Goal: Information Seeking & Learning: Learn about a topic

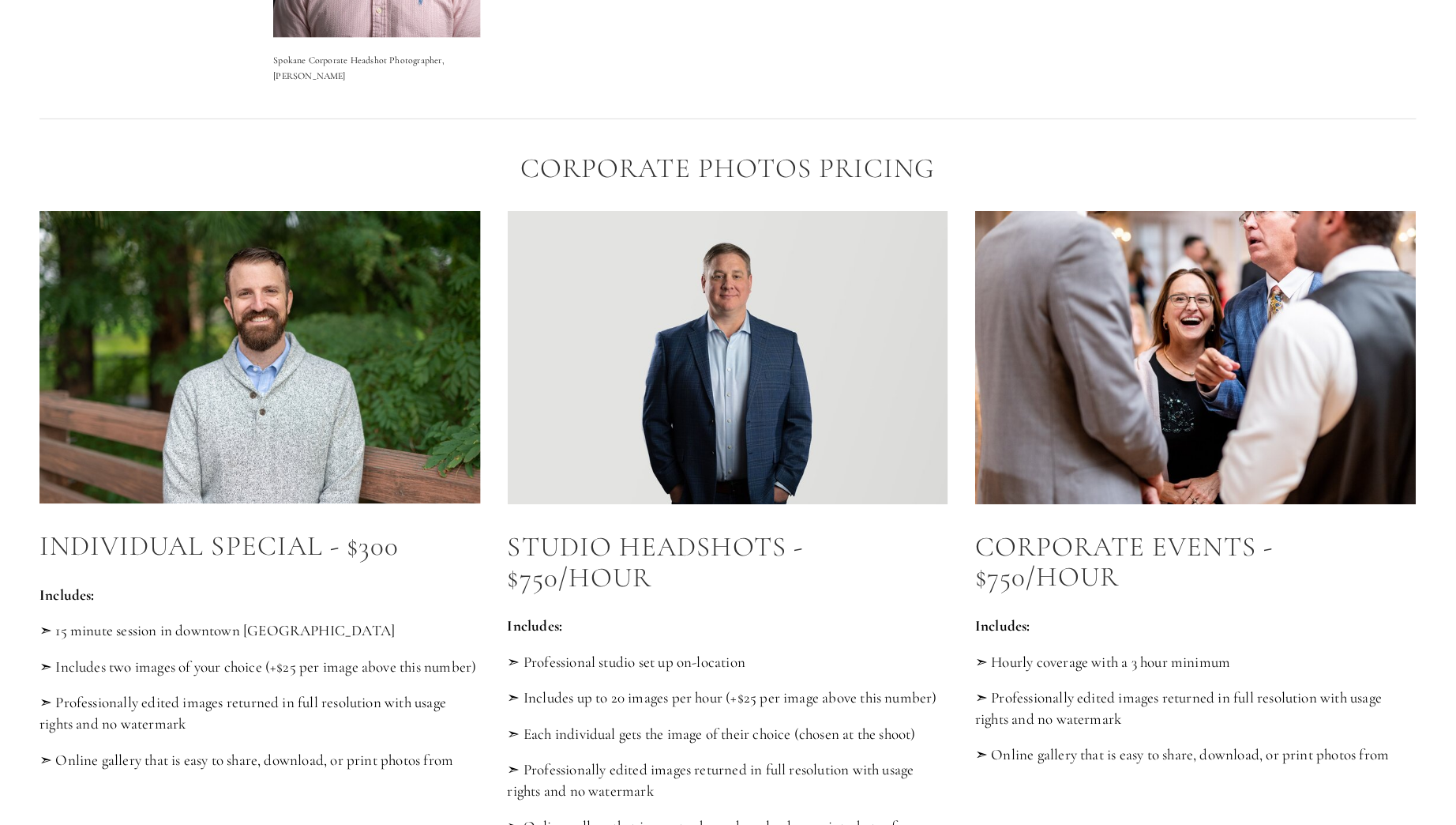
scroll to position [424, 0]
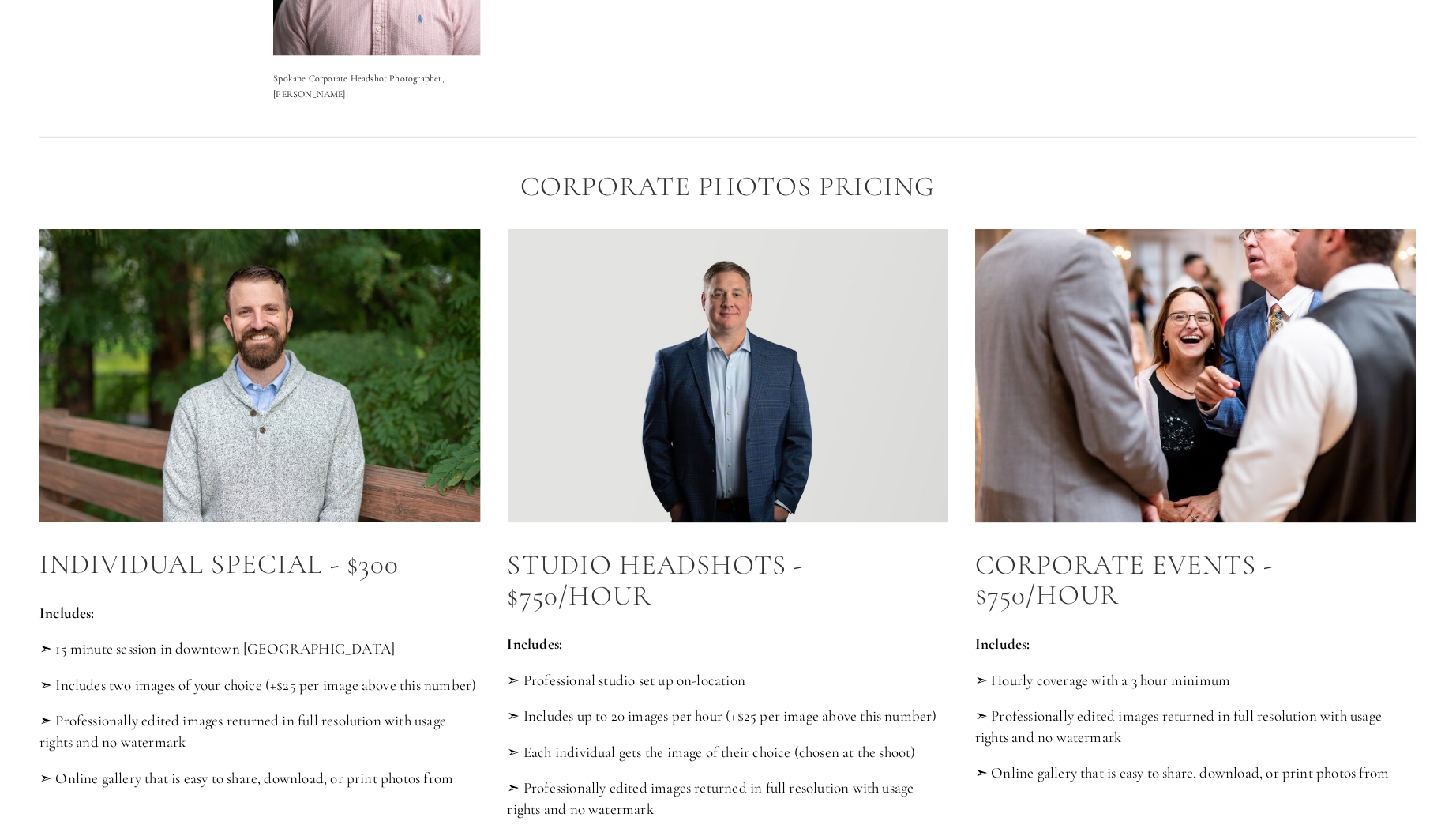
drag, startPoint x: 550, startPoint y: 458, endPoint x: 551, endPoint y: 404, distance: 54.0
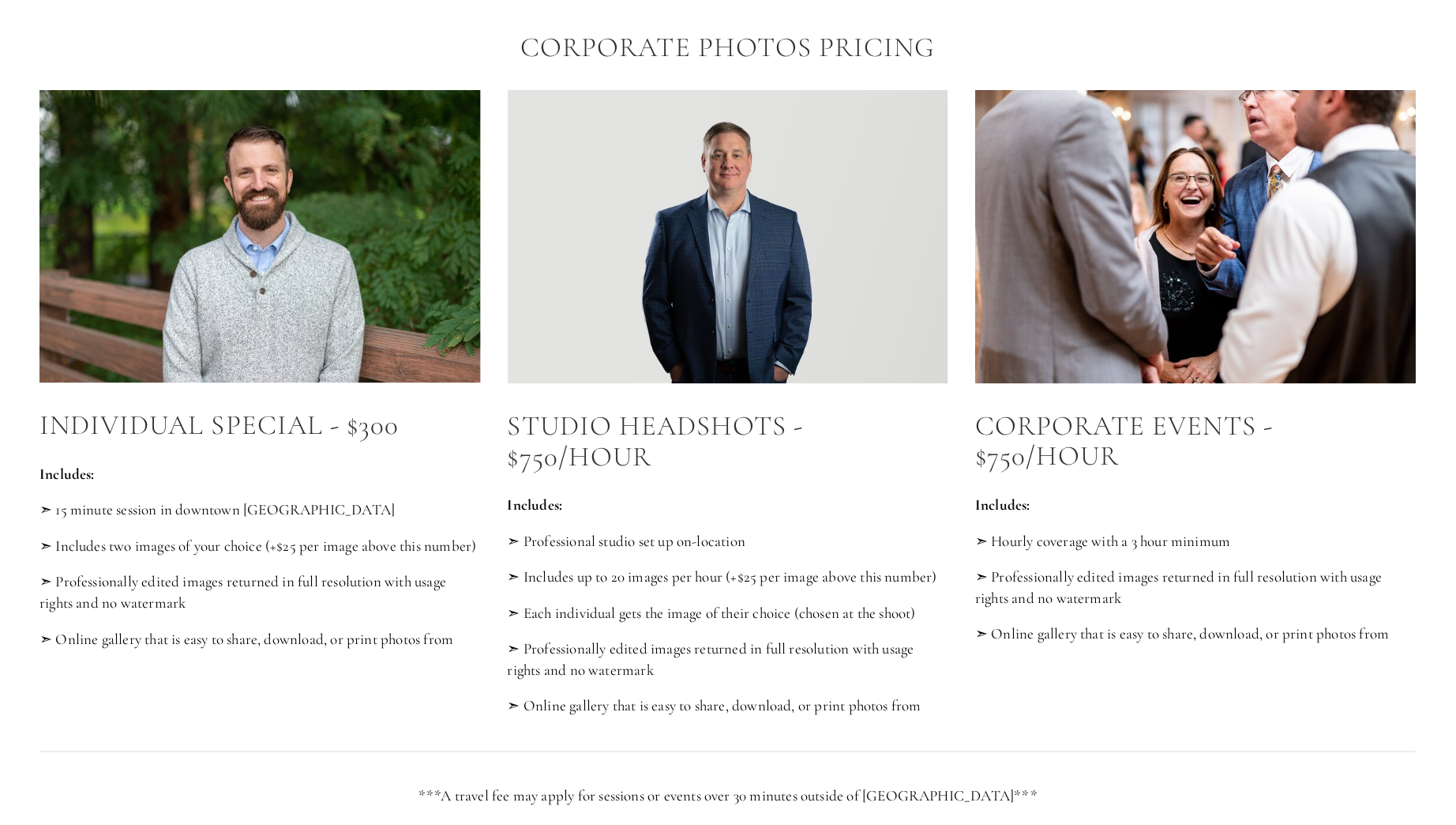
scroll to position [573, 0]
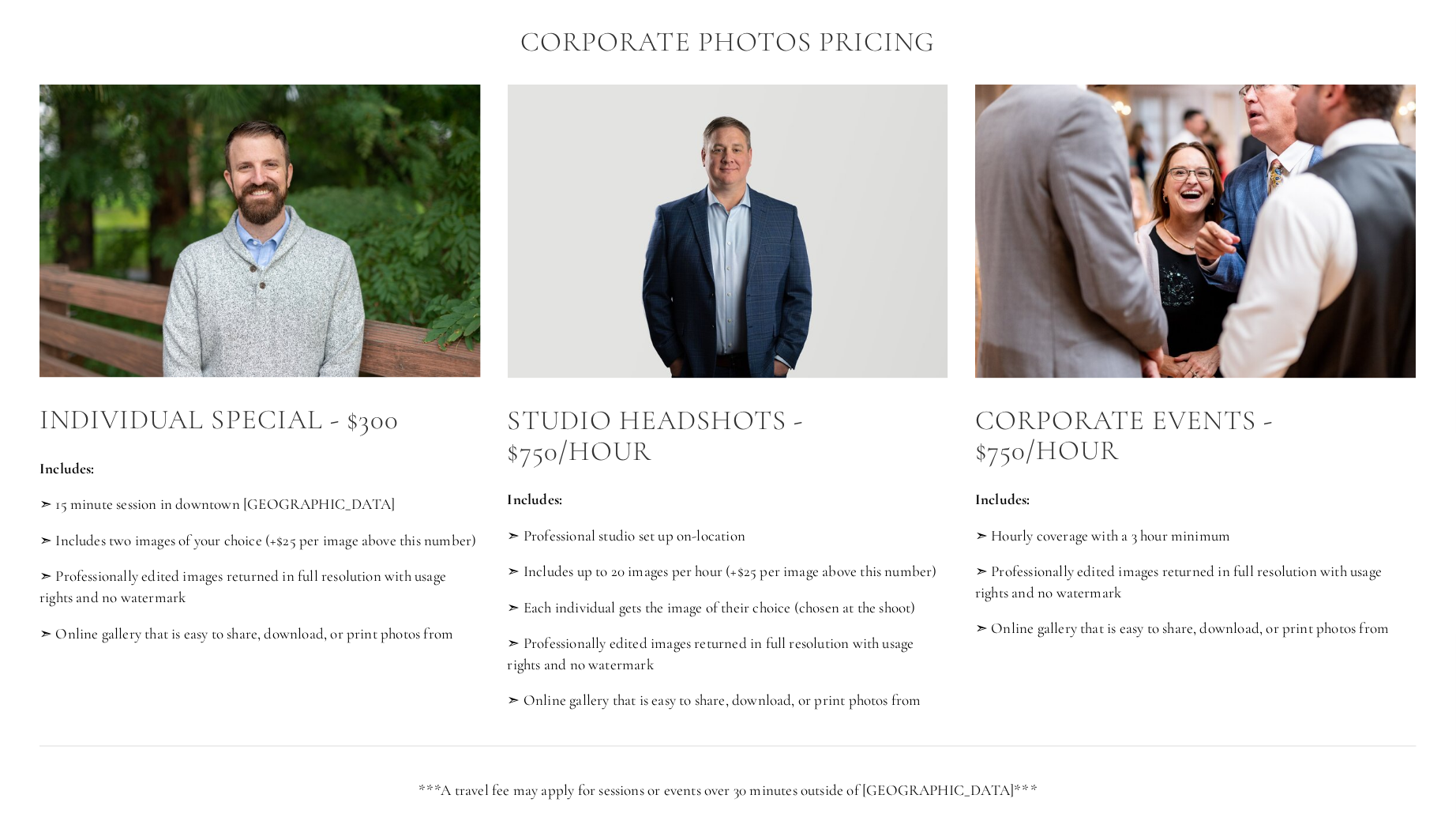
drag, startPoint x: 419, startPoint y: 417, endPoint x: 418, endPoint y: 447, distance: 30.0
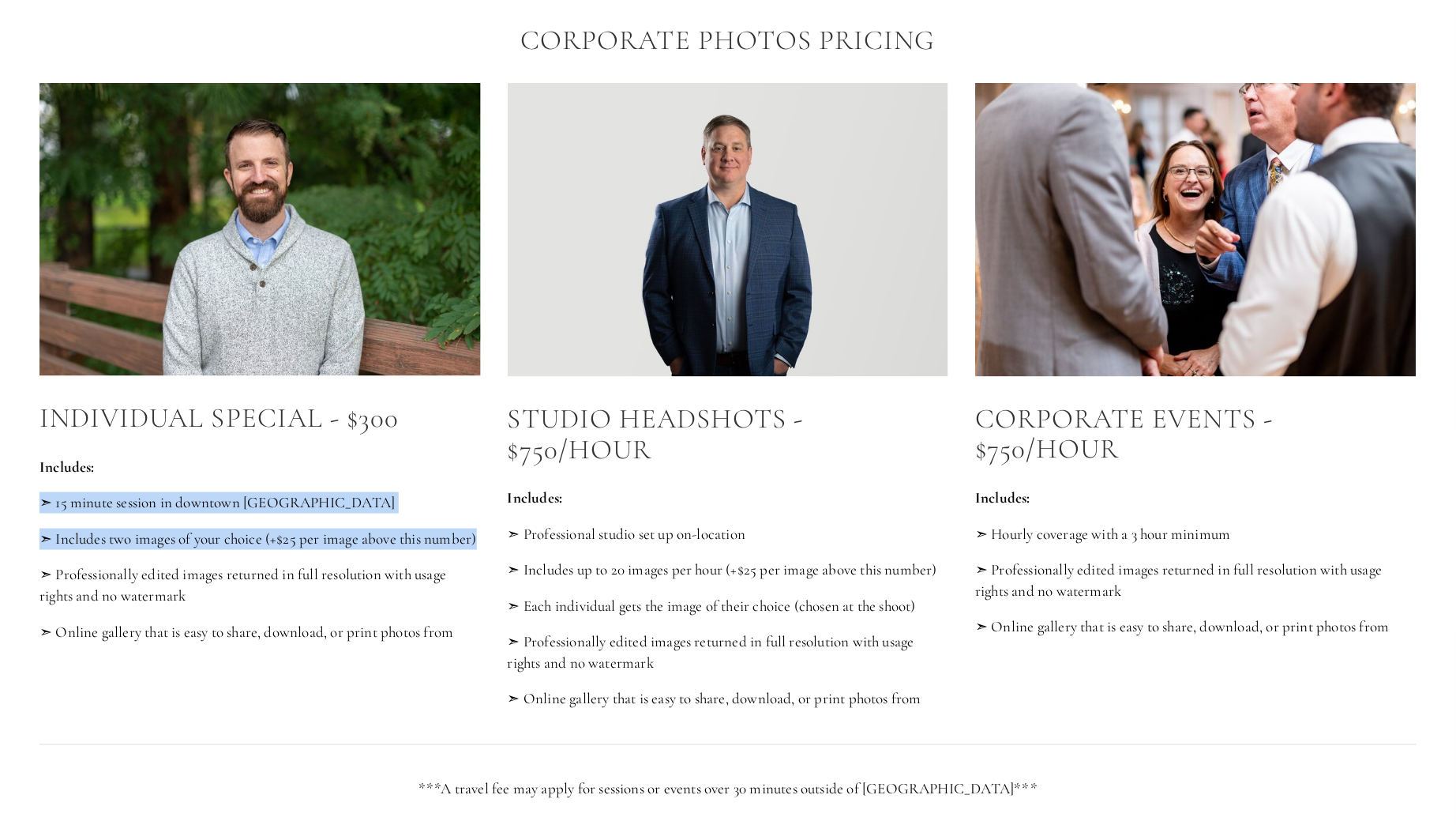
drag, startPoint x: 290, startPoint y: 480, endPoint x: 378, endPoint y: 563, distance: 121.0
click at [378, 563] on div "Individual Special - $300 Includes: ➣ 15 minute session in downtown [GEOGRAPHIC…" at bounding box center [260, 523] width 441 height 240
click at [378, 550] on p "➣ Includes two images of your choice (+$25 per image above this number)" at bounding box center [260, 539] width 441 height 21
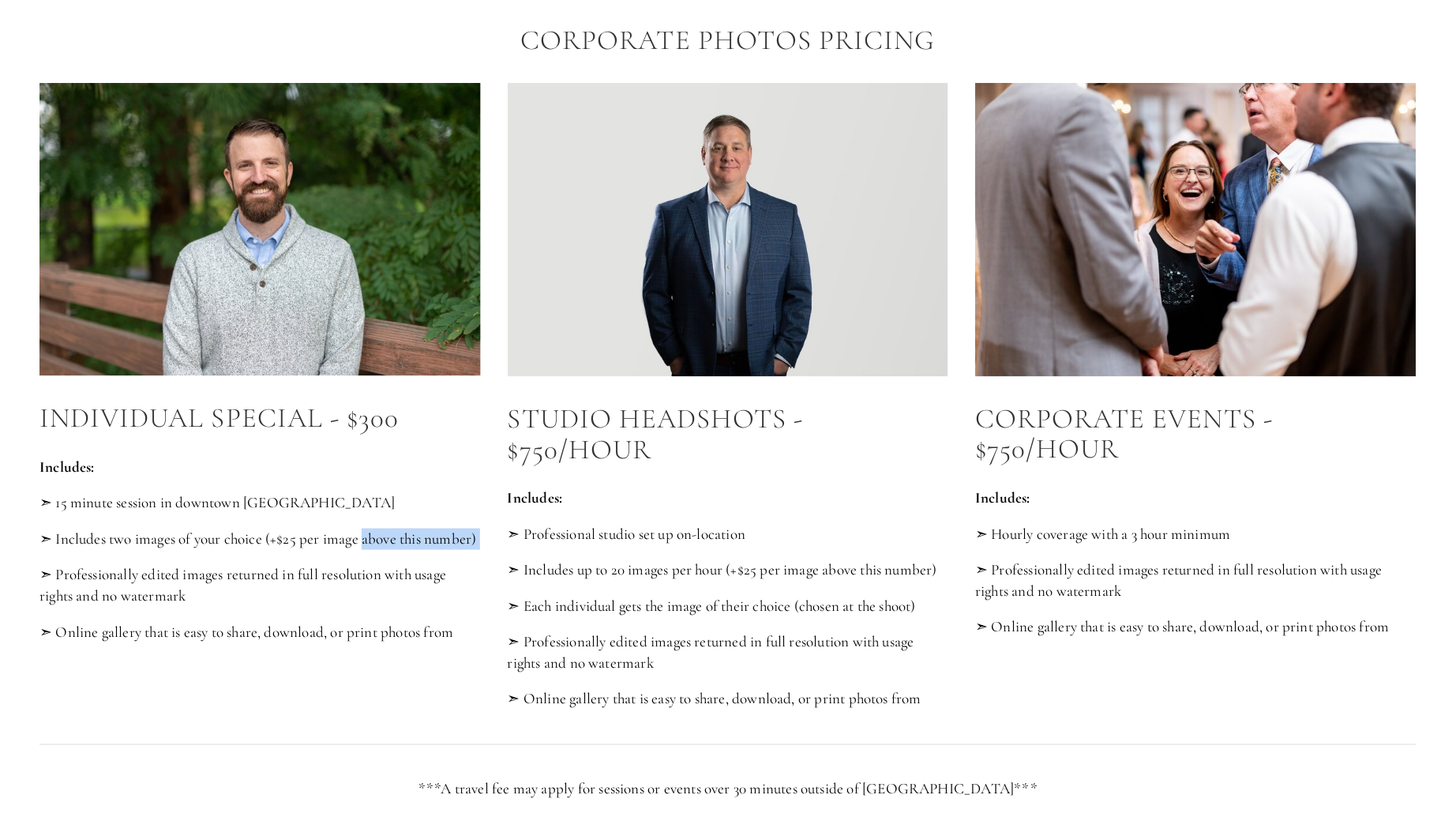
drag, startPoint x: 378, startPoint y: 563, endPoint x: 364, endPoint y: 528, distance: 37.7
click at [364, 529] on p "➣ Includes two images of your choice (+$25 per image above this number)" at bounding box center [260, 539] width 441 height 21
click at [410, 533] on p "➣ Includes two images of your choice (+$25 per image above this number)" at bounding box center [260, 539] width 441 height 21
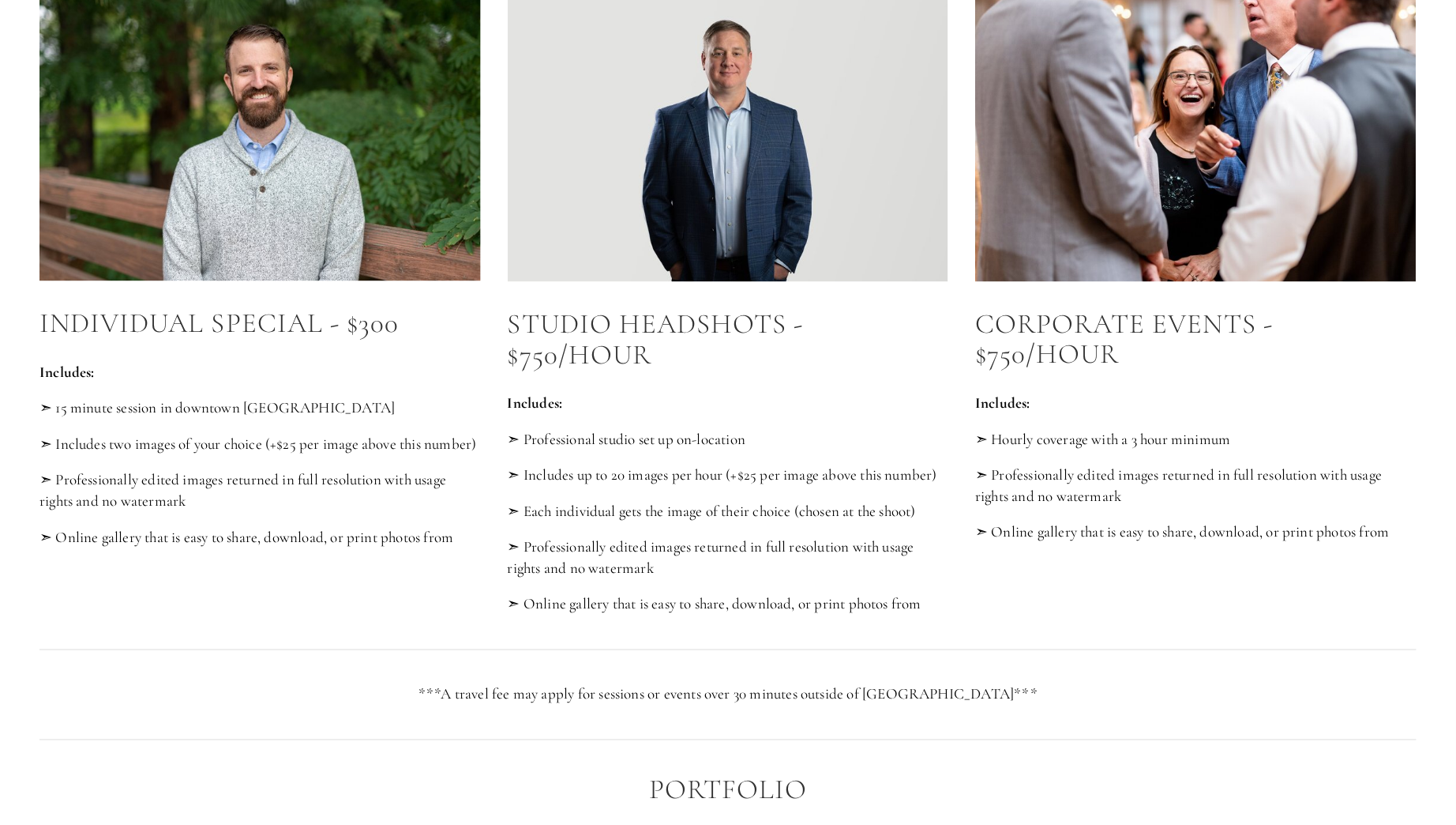
scroll to position [636, 0]
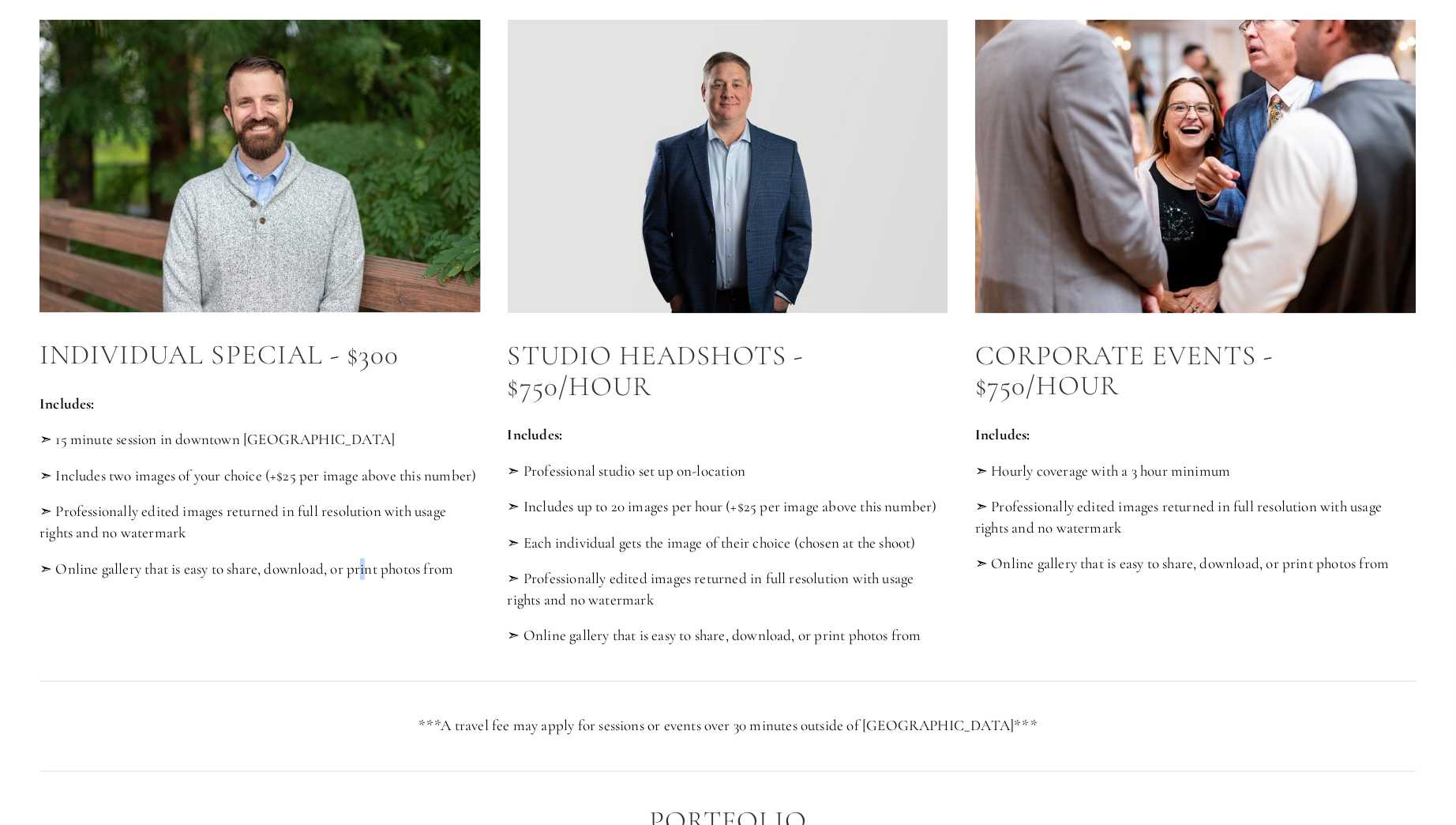
drag, startPoint x: 368, startPoint y: 575, endPoint x: 374, endPoint y: 610, distance: 35.5
click at [374, 593] on div "Individual Special - $300 Includes: ➣ 15 minute session in downtown [GEOGRAPHIC…" at bounding box center [260, 459] width 468 height 266
drag, startPoint x: 361, startPoint y: 597, endPoint x: 466, endPoint y: 598, distance: 105.0
click at [466, 580] on p "➣ Online gallery that is easy to share, download, or print photos from" at bounding box center [260, 569] width 441 height 21
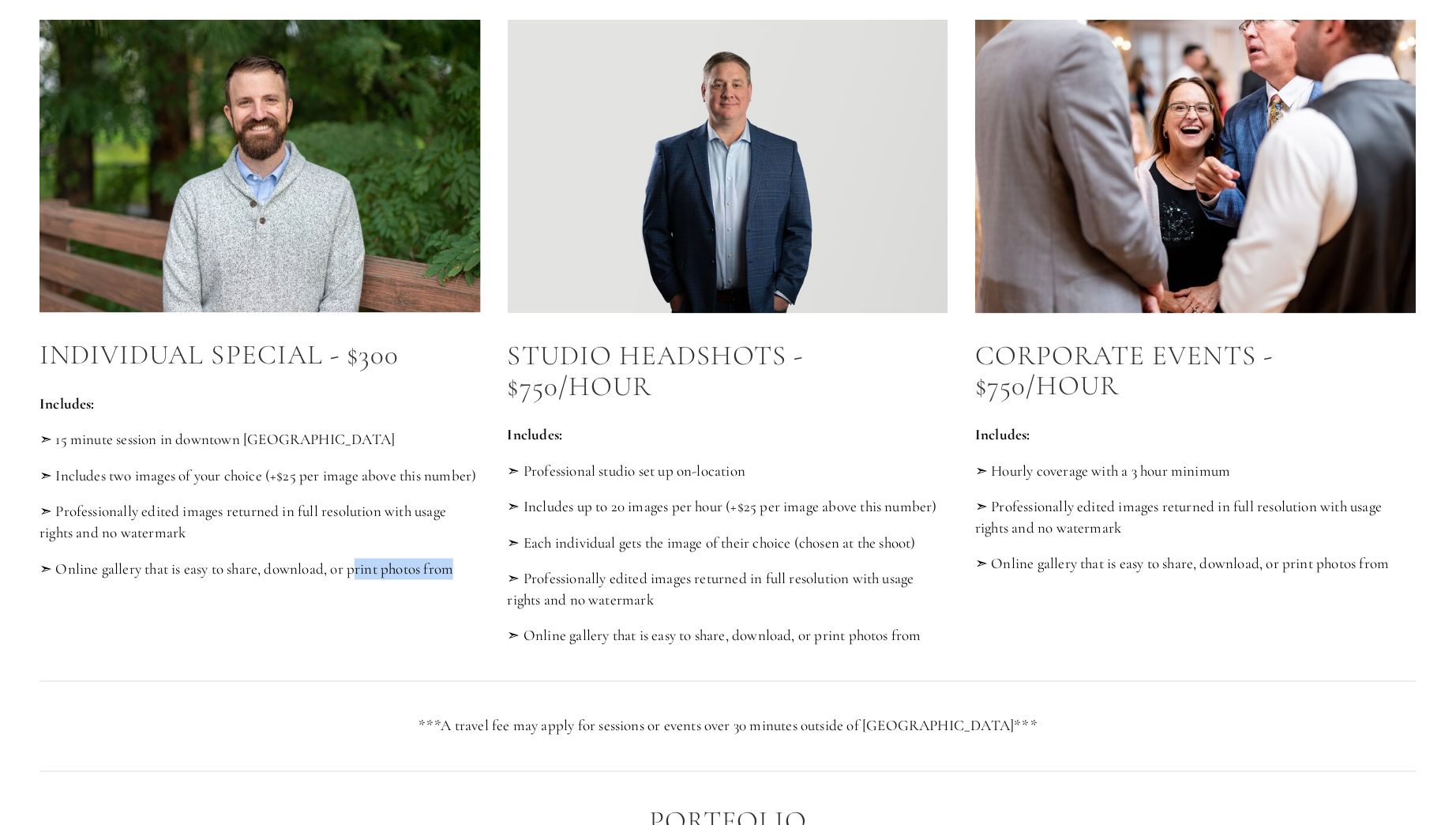
click at [466, 580] on p "➣ Online gallery that is easy to share, download, or print photos from" at bounding box center [260, 569] width 441 height 21
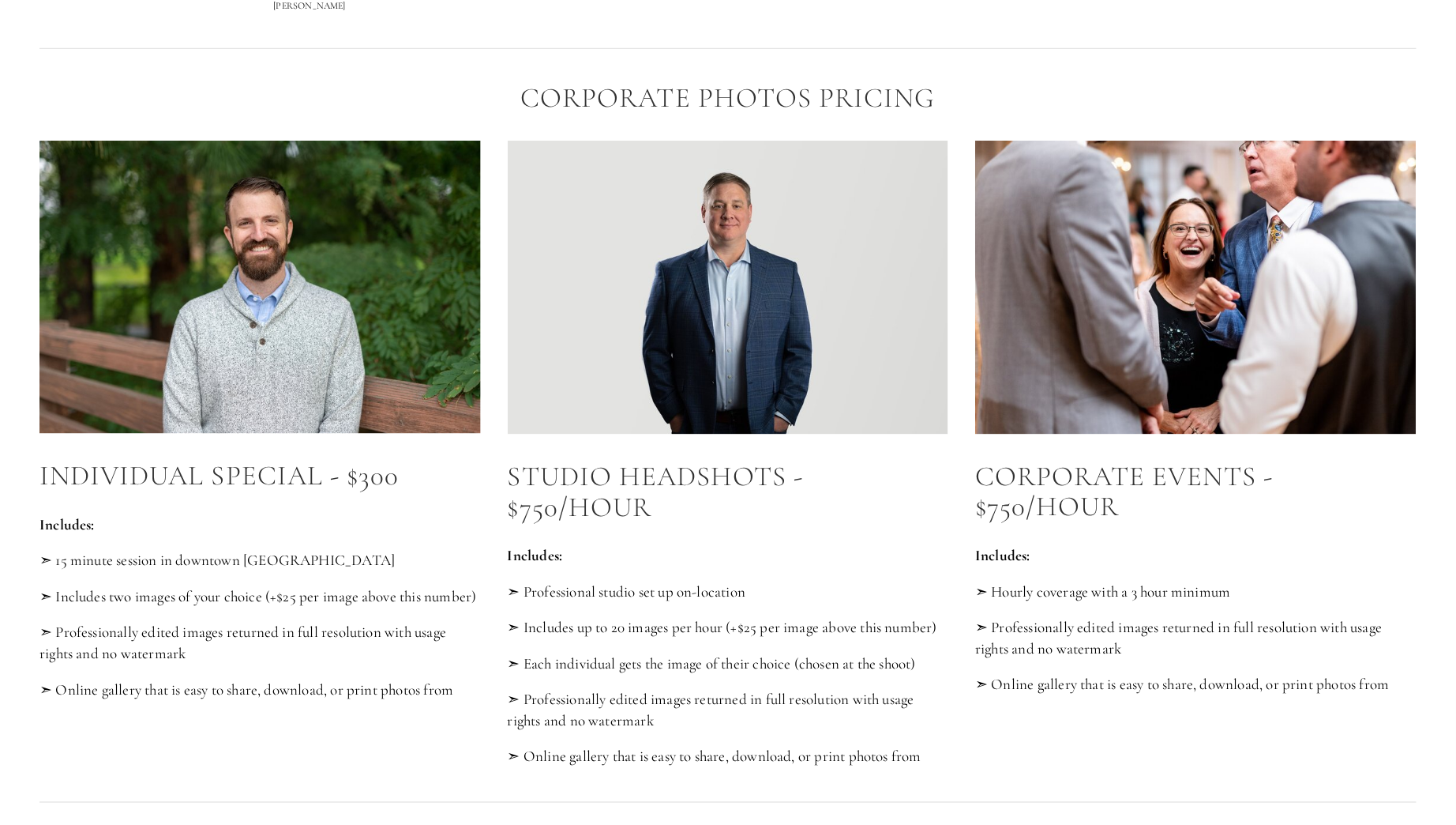
scroll to position [478, 0]
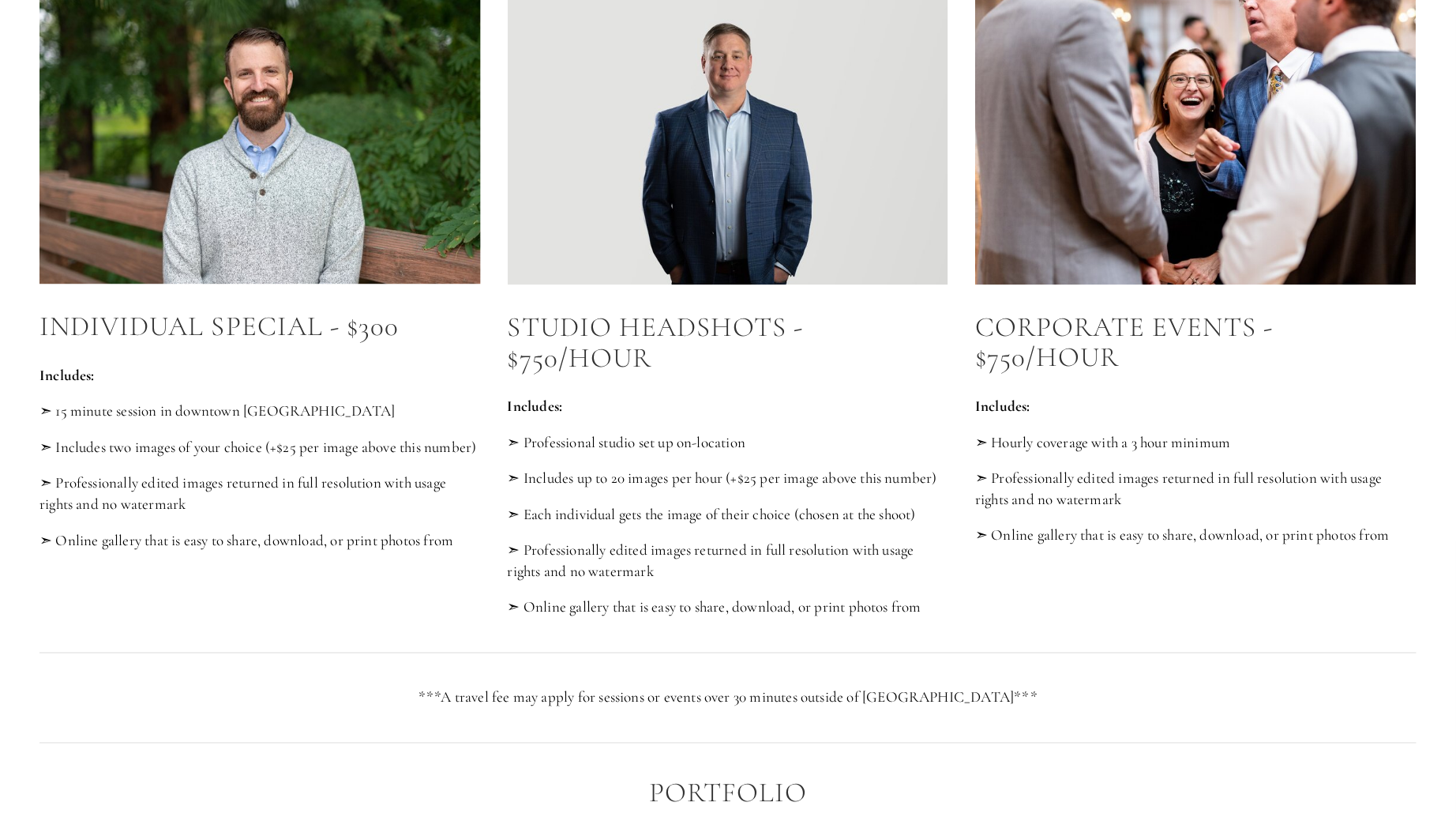
drag, startPoint x: 461, startPoint y: 530, endPoint x: 465, endPoint y: 556, distance: 26.3
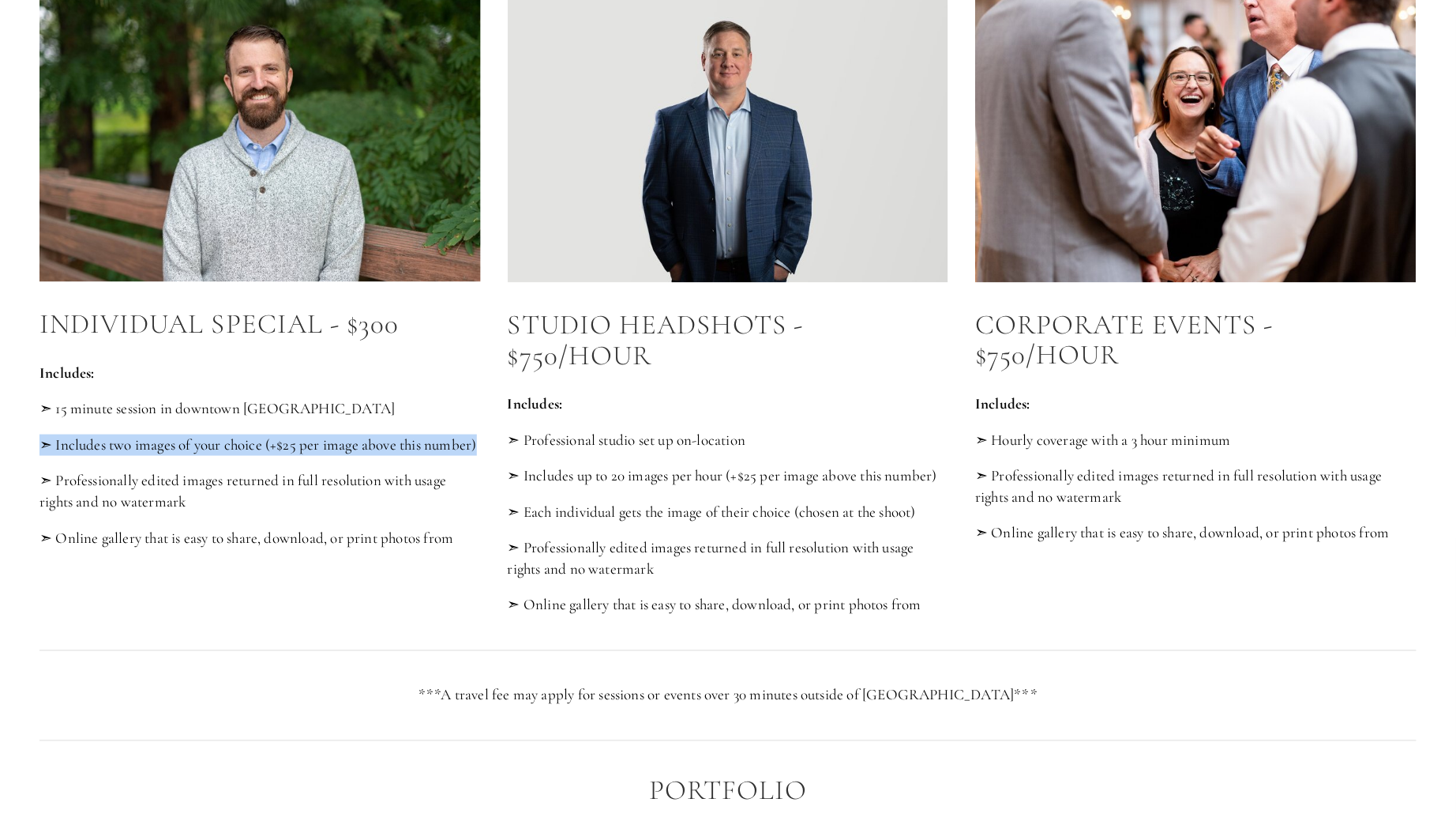
drag, startPoint x: 124, startPoint y: 467, endPoint x: 31, endPoint y: 443, distance: 96.0
click at [31, 443] on div "Individual Special - $300 Includes: ➣ 15 minute session in downtown [GEOGRAPHIC…" at bounding box center [260, 429] width 468 height 266
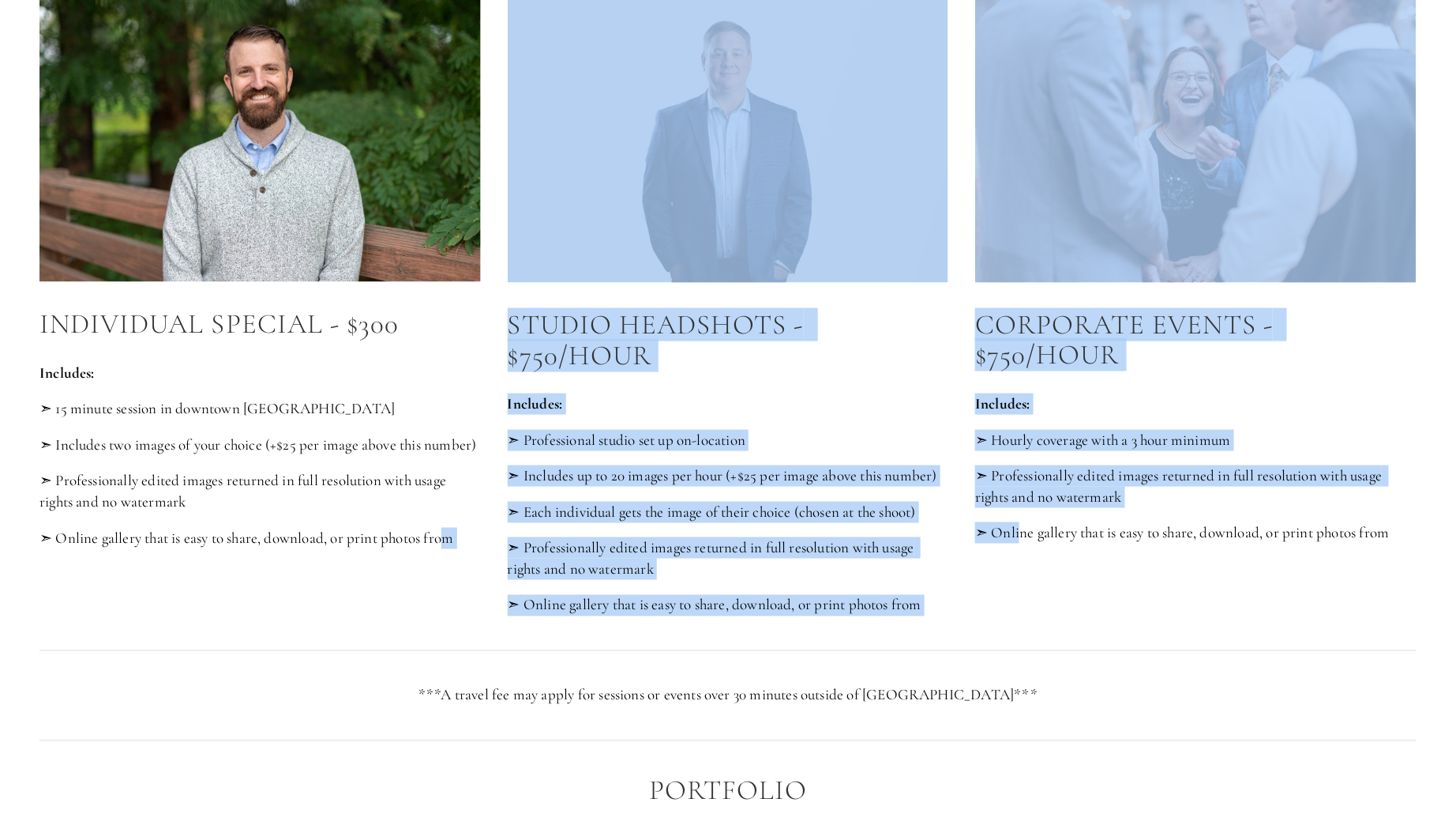
drag, startPoint x: 452, startPoint y: 612, endPoint x: 1022, endPoint y: 609, distance: 570.0
click at [1022, 609] on div "Individual Special - $300 Includes: ➣ 15 minute session in downtown [GEOGRAPHIC…" at bounding box center [728, 302] width 1404 height 654
click at [1022, 609] on div "Studio Headshots - $750/hour Includes:​ ➣ Professional studio set up on-locatio…" at bounding box center [962, 302] width 935 height 654
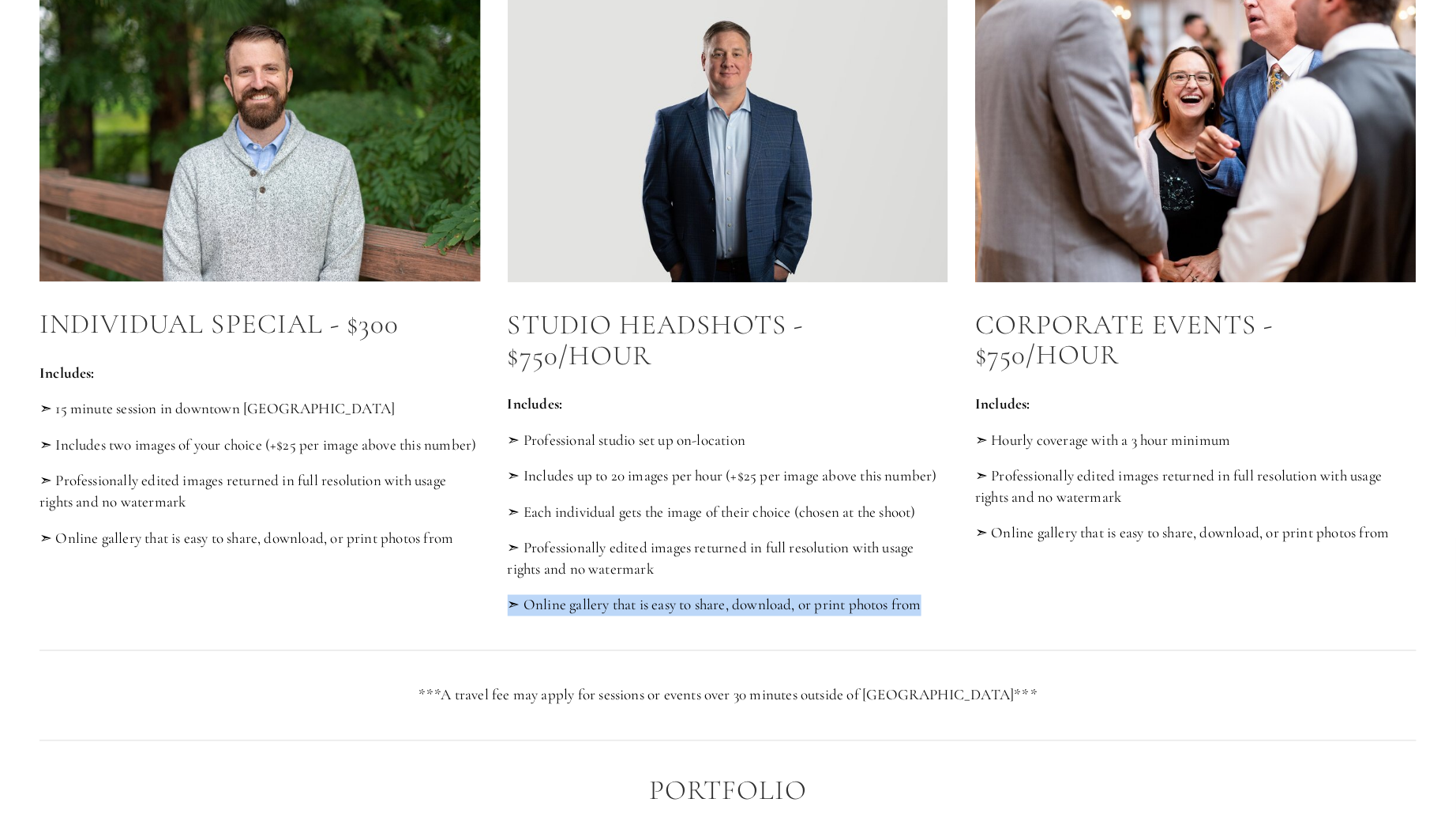
drag, startPoint x: 977, startPoint y: 612, endPoint x: 493, endPoint y: 596, distance: 484.3
click at [494, 596] on div "Individual Special - $300 Includes: ➣ 15 minute session in downtown [GEOGRAPHIC…" at bounding box center [728, 302] width 1404 height 654
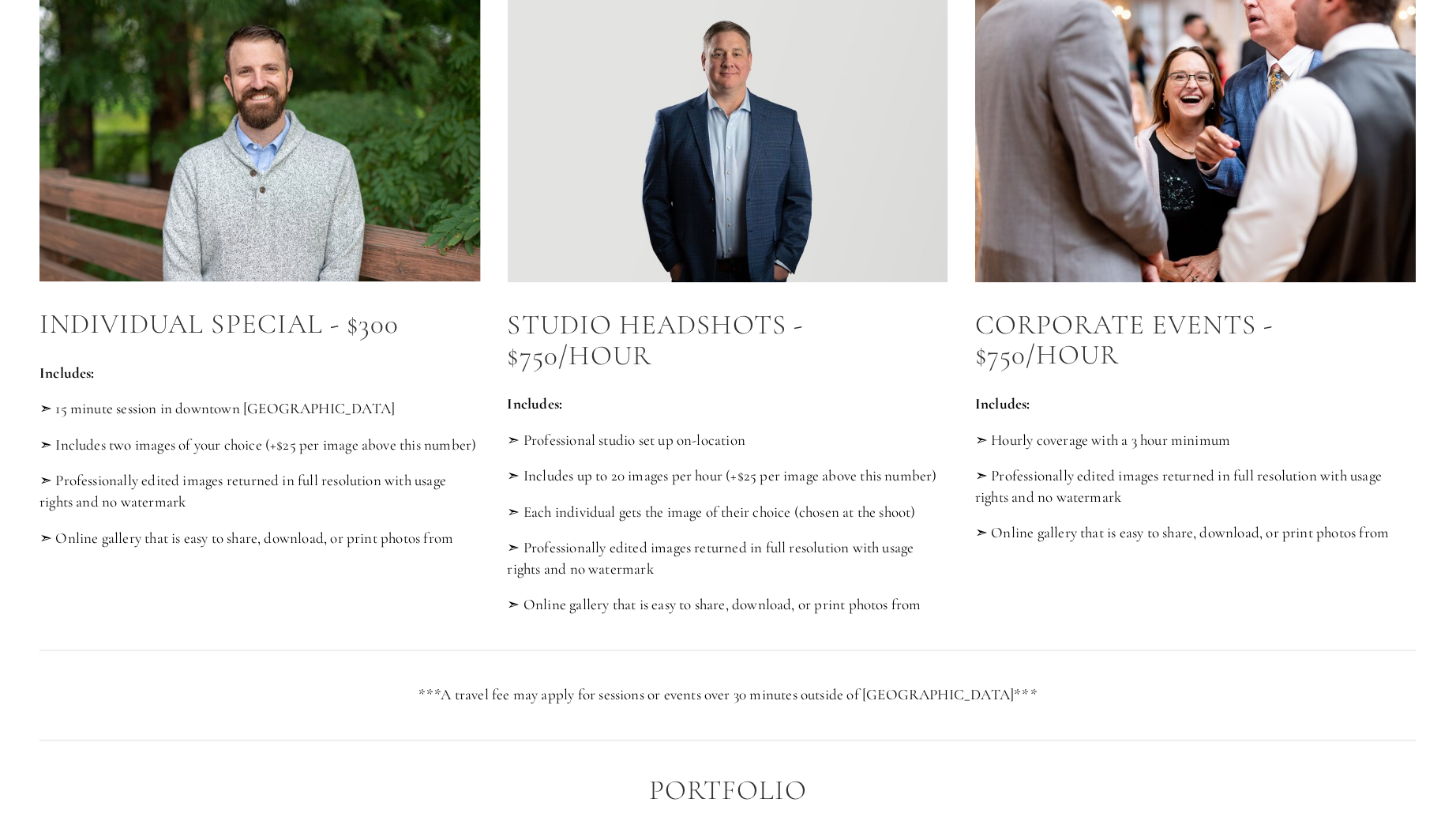
click at [477, 595] on div "Individual Special - $300 Includes: ➣ 15 minute session in downtown [GEOGRAPHIC…" at bounding box center [728, 302] width 1404 height 654
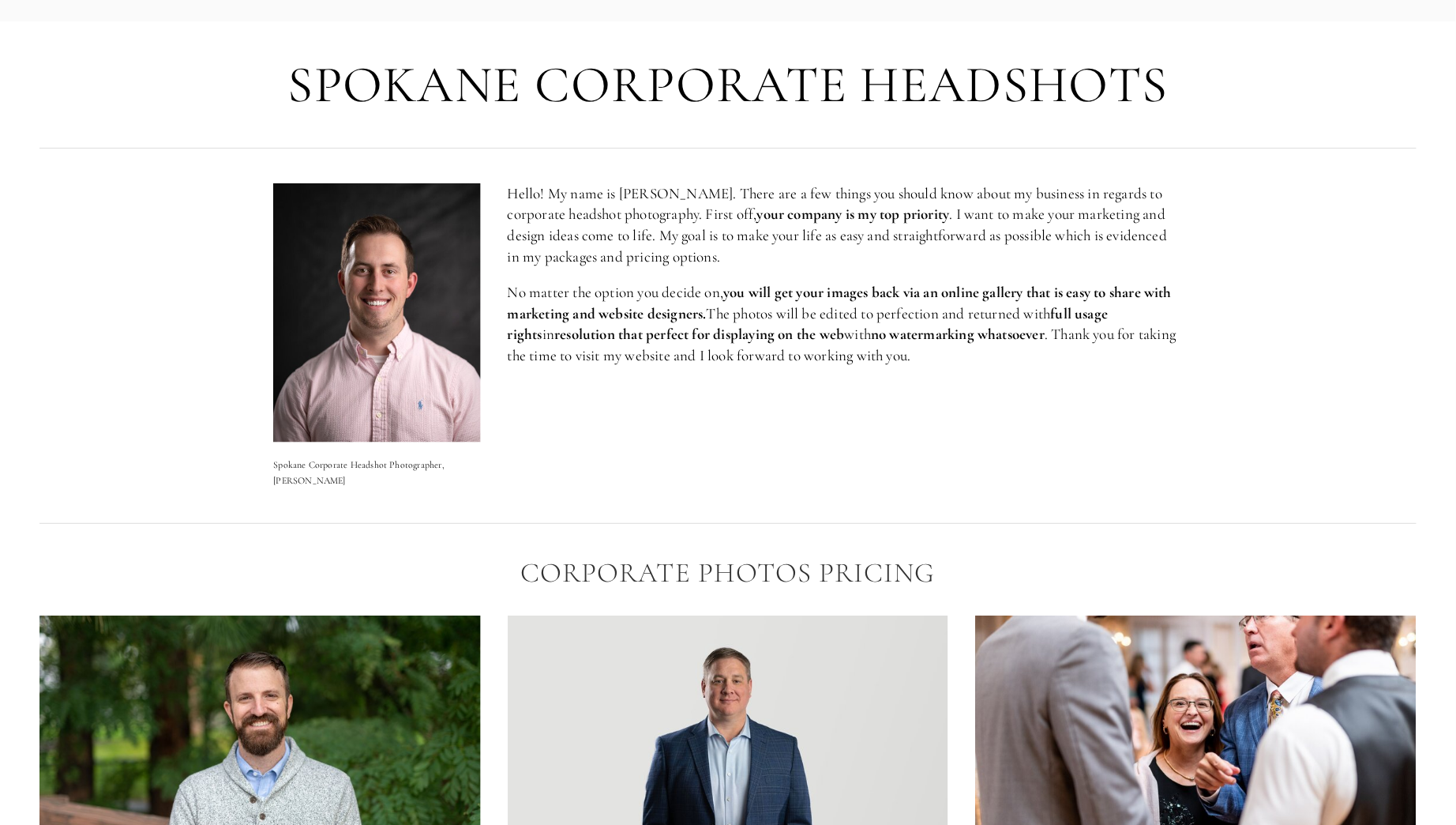
scroll to position [0, 0]
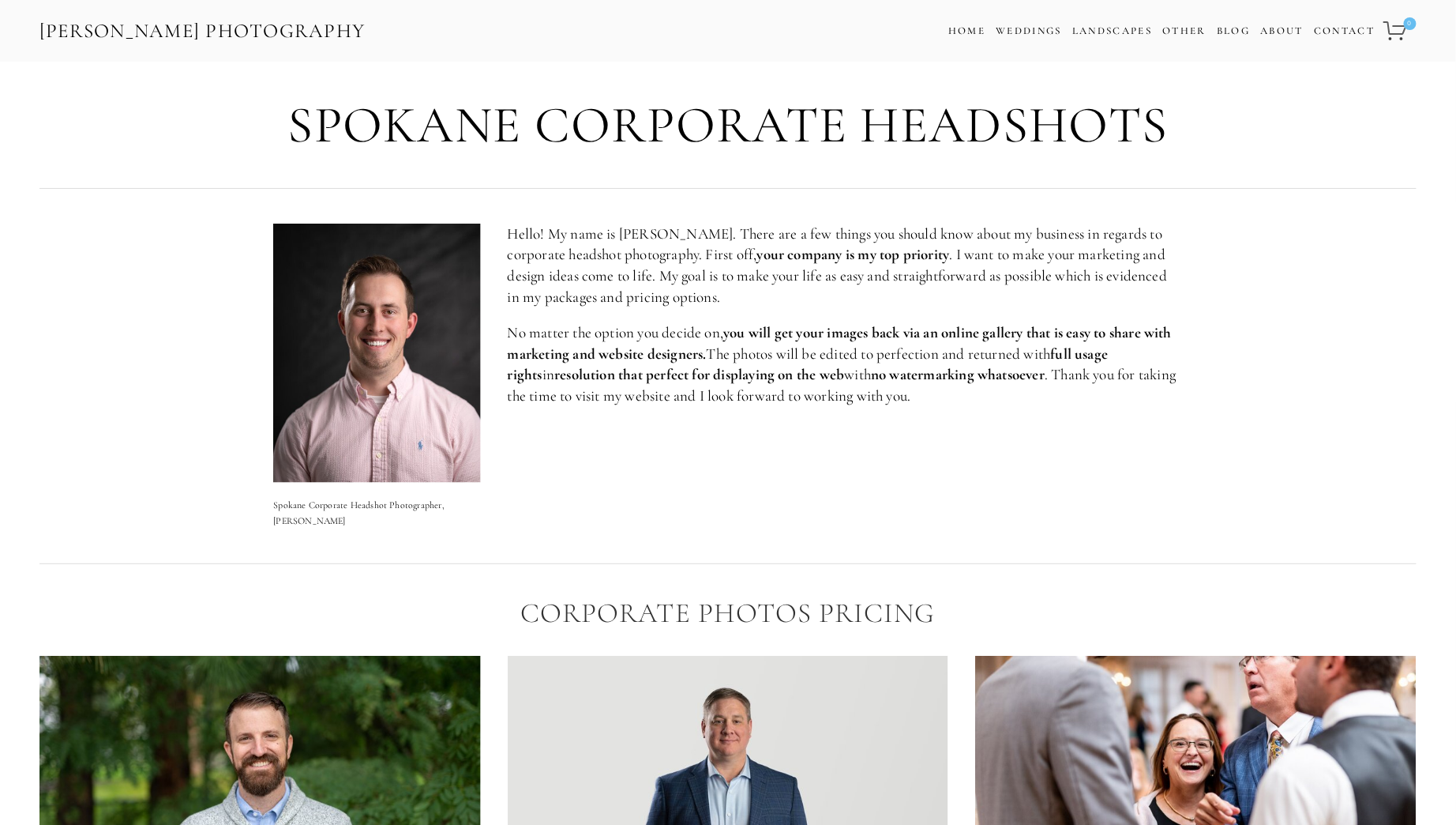
drag, startPoint x: 570, startPoint y: 218, endPoint x: 923, endPoint y: 290, distance: 360.3
click at [923, 290] on div "Hello! My name is [PERSON_NAME]. There are a few things you should know about m…" at bounding box center [845, 315] width 702 height 210
click at [923, 290] on p "Hello! My name is [PERSON_NAME]. There are a few things you should know about m…" at bounding box center [846, 265] width 676 height 84
drag, startPoint x: 1076, startPoint y: 409, endPoint x: 506, endPoint y: 337, distance: 574.5
click at [506, 337] on div "Hello! My name is [PERSON_NAME]. There are a few things you should know about m…" at bounding box center [845, 315] width 702 height 210
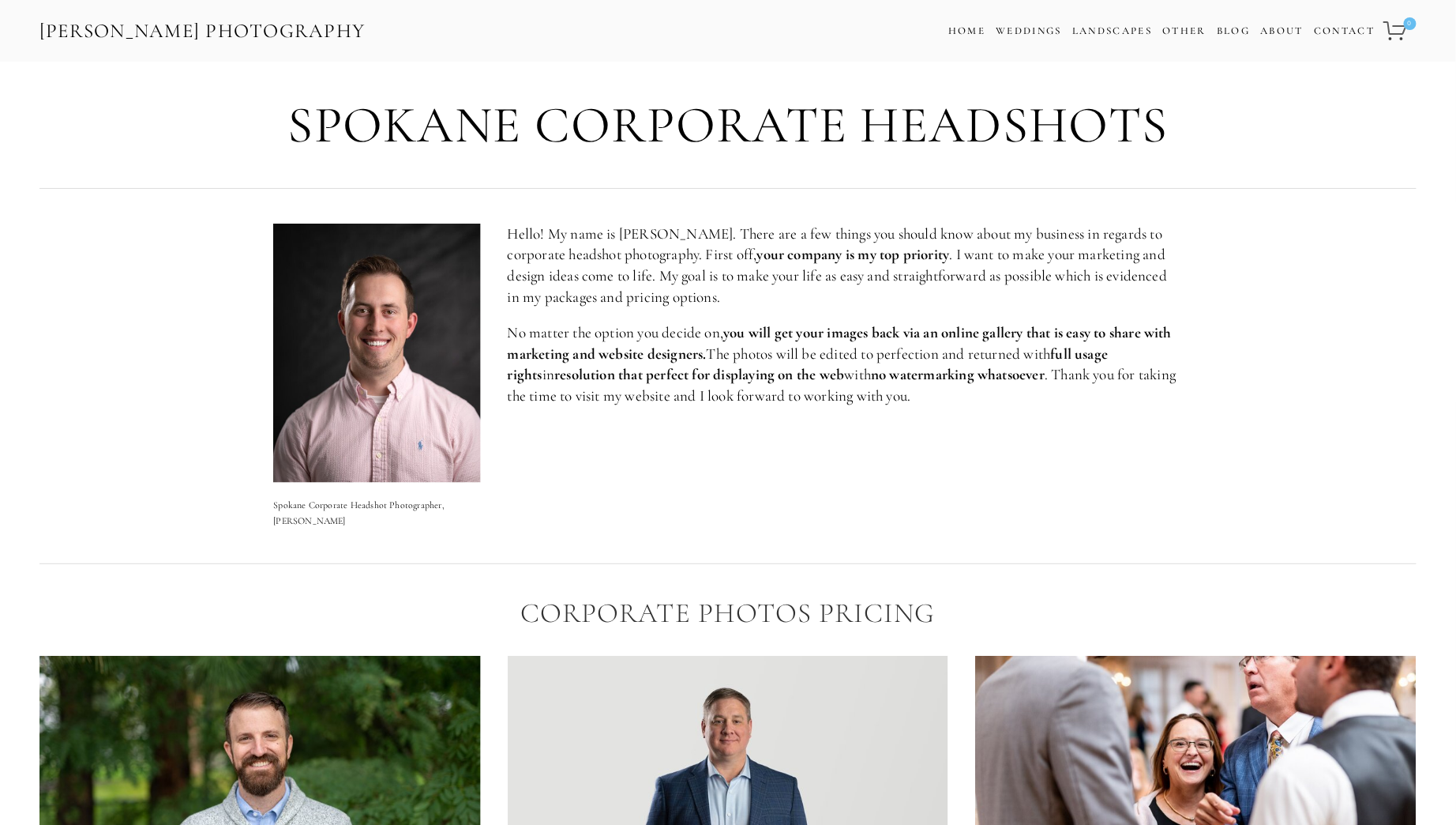
click at [548, 317] on div "Hello! My name is [PERSON_NAME]. There are a few things you should know about m…" at bounding box center [846, 315] width 676 height 183
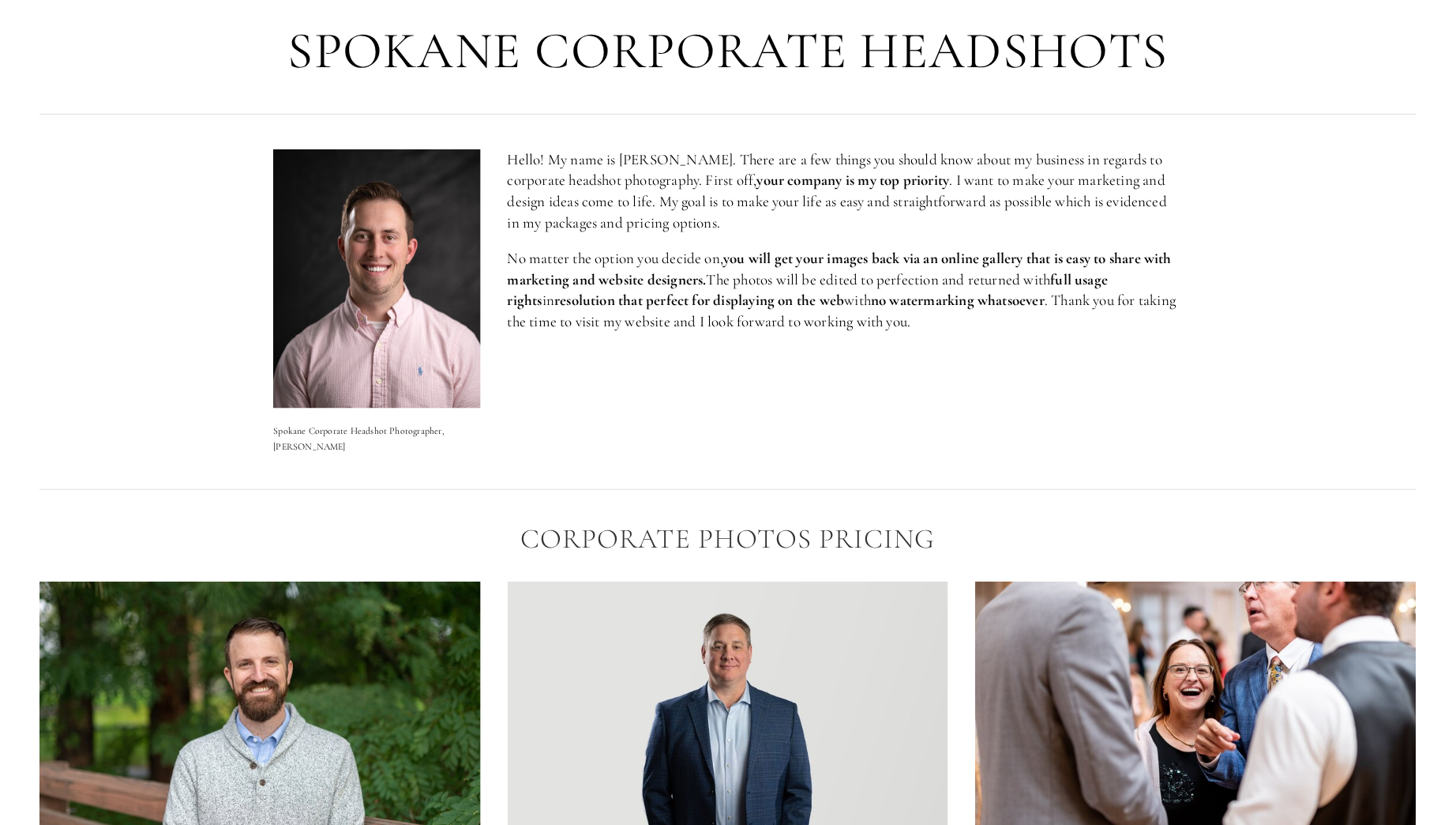
scroll to position [62, 0]
